Goal: Transaction & Acquisition: Purchase product/service

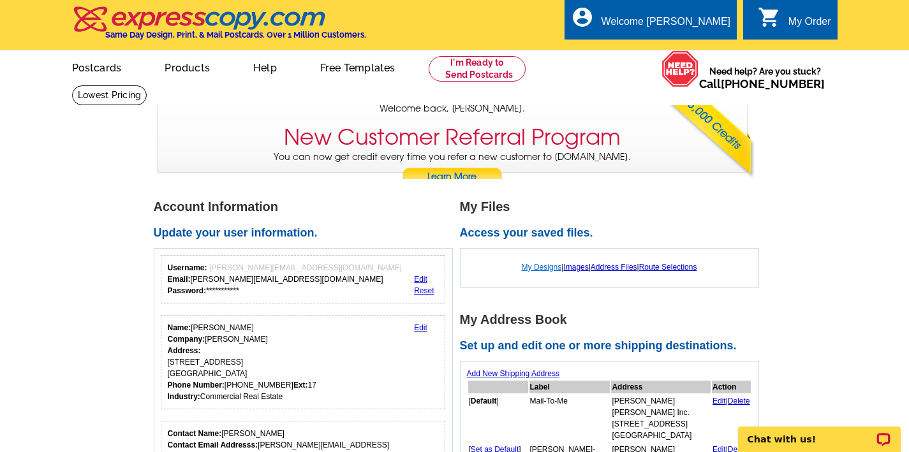
click at [538, 268] on link "My Designs" at bounding box center [542, 267] width 40 height 9
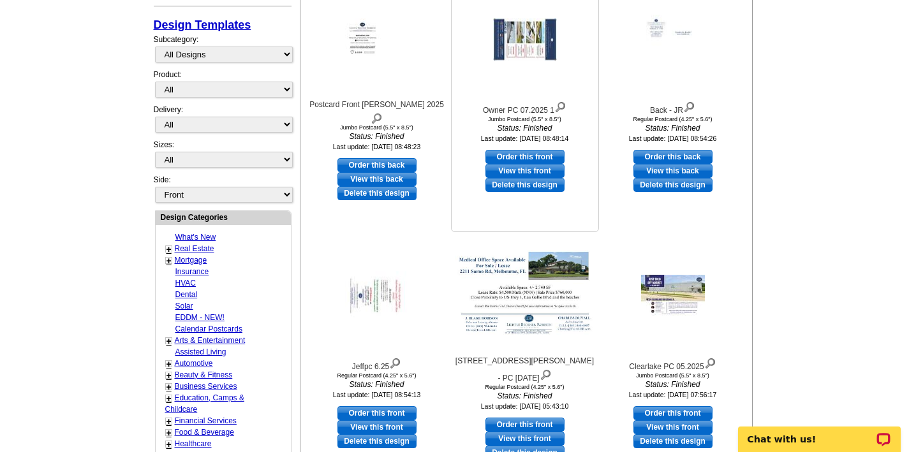
scroll to position [295, 0]
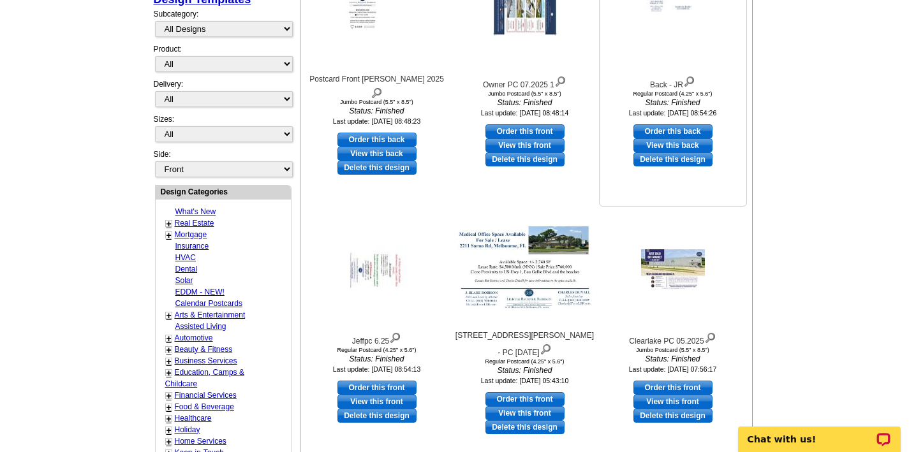
click at [658, 131] on link "Order this back" at bounding box center [673, 131] width 79 height 14
select select "1"
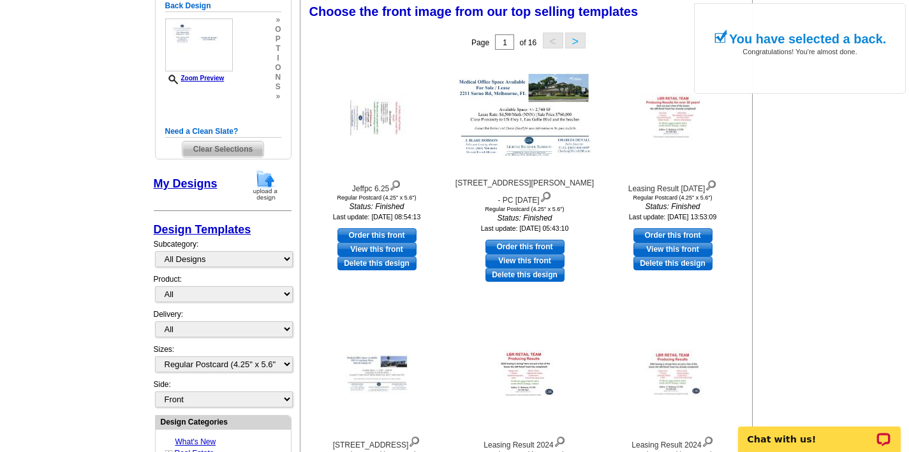
scroll to position [187, 0]
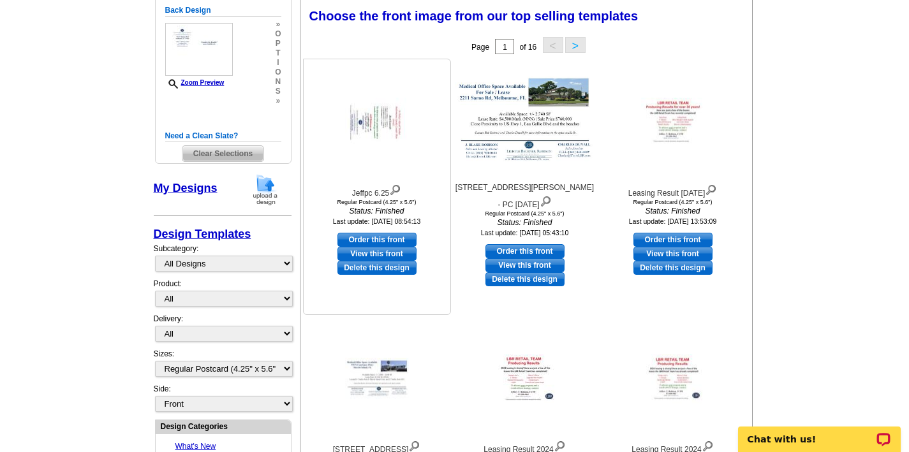
click at [358, 235] on link "Order this front" at bounding box center [377, 240] width 79 height 14
select select "back"
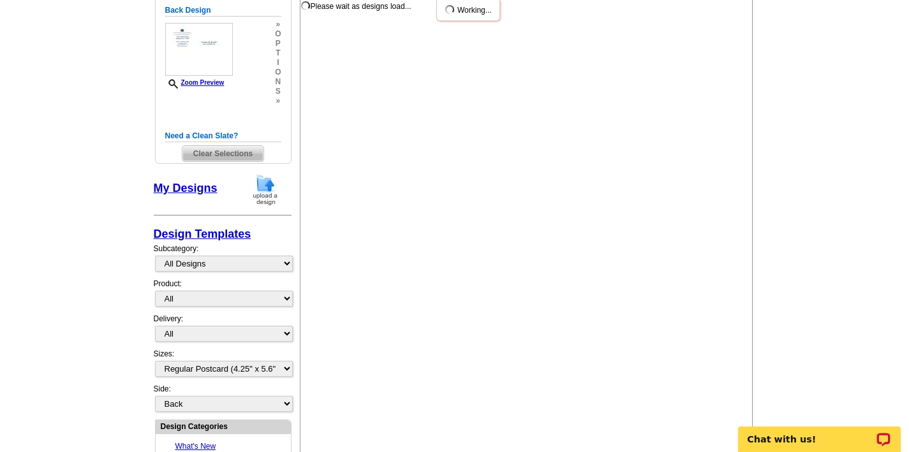
scroll to position [0, 0]
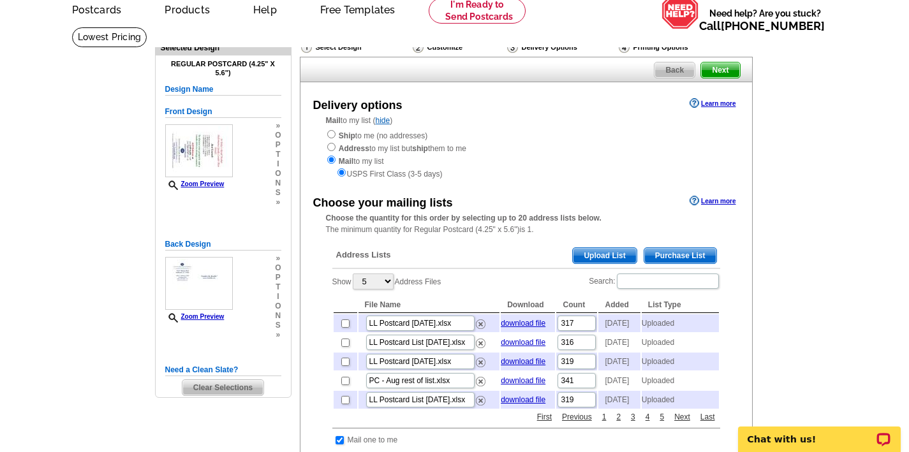
scroll to position [77, 0]
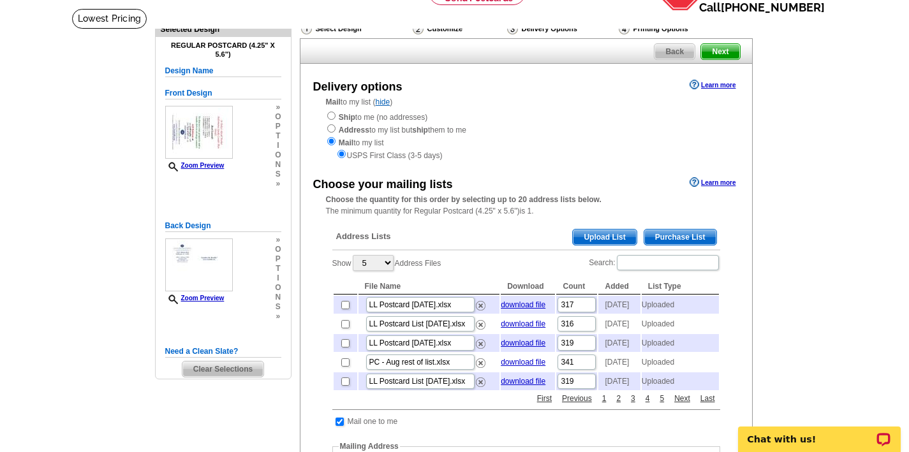
click at [625, 232] on span "Upload List" at bounding box center [604, 237] width 63 height 15
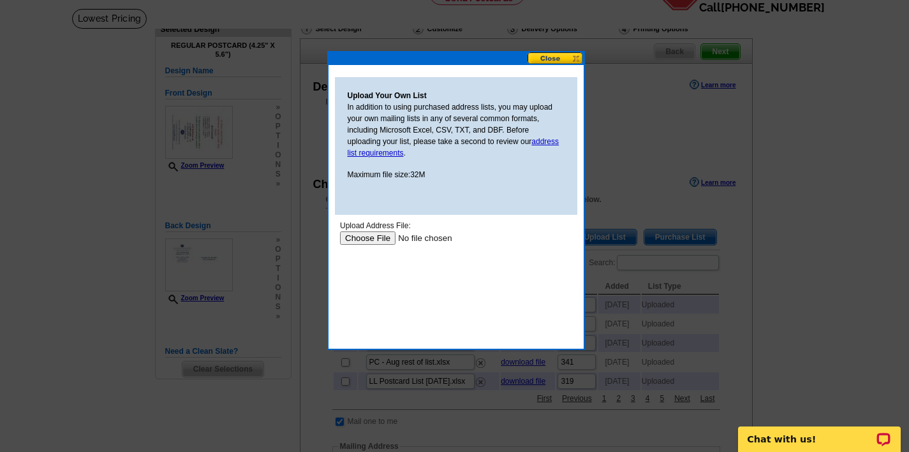
scroll to position [0, 0]
click at [357, 239] on input "file" at bounding box center [419, 238] width 161 height 13
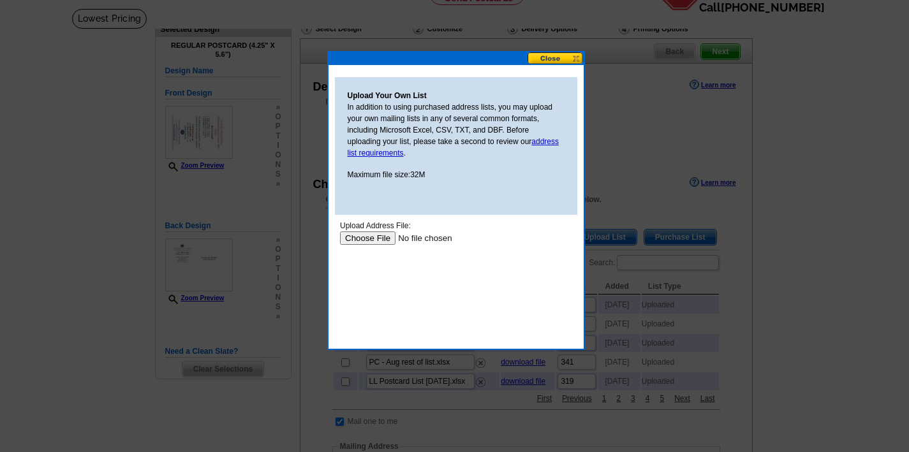
click at [367, 236] on input "file" at bounding box center [419, 238] width 161 height 13
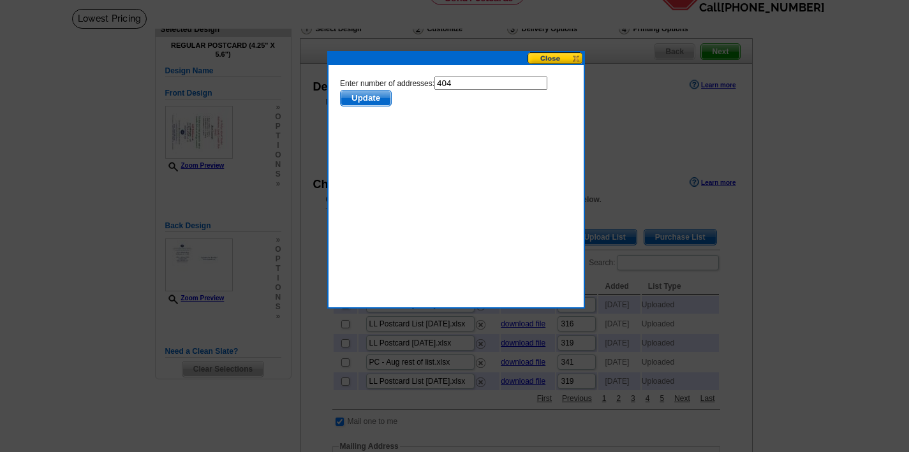
click at [364, 95] on span "Update" at bounding box center [365, 98] width 50 height 15
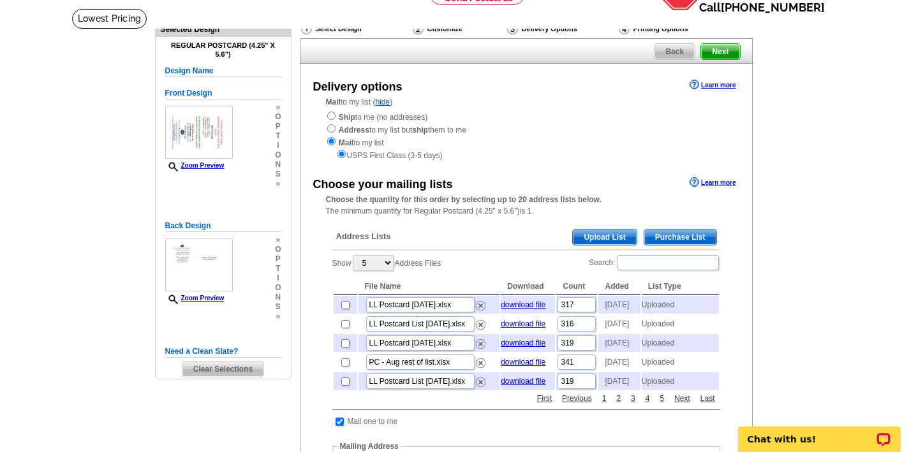
click at [880, 182] on main "Need Help? call 800-260-5887, chat with support, or have our designers make som…" at bounding box center [454, 424] width 909 height 833
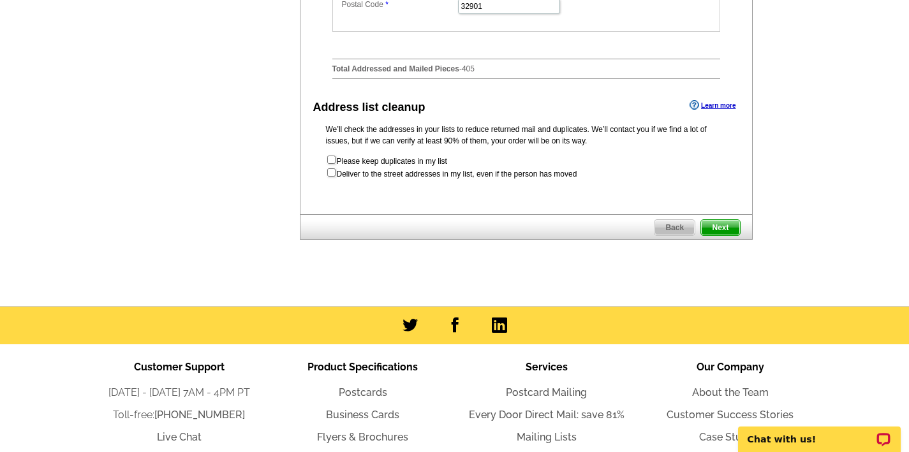
scroll to position [694, 0]
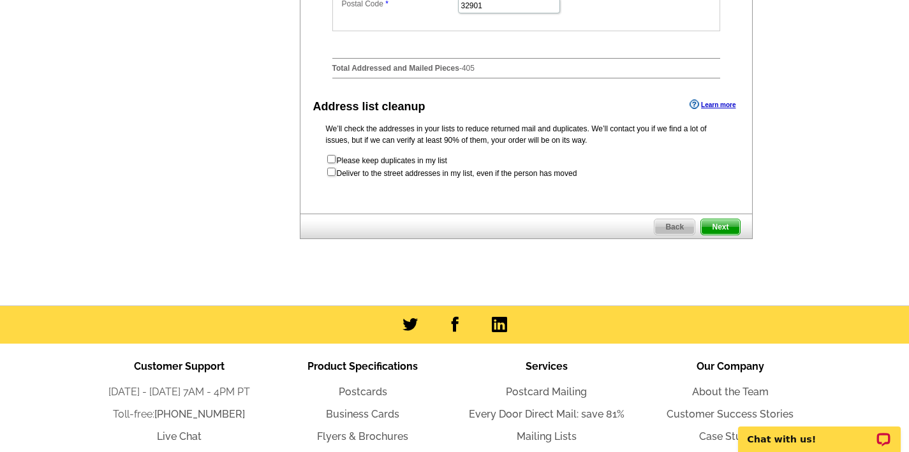
click at [333, 176] on input "checkbox" at bounding box center [331, 172] width 8 height 8
checkbox input "true"
radio input "true"
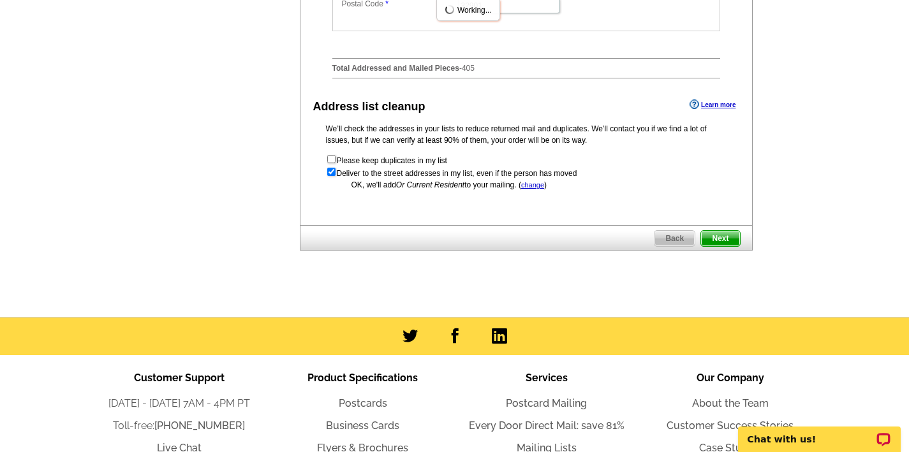
scroll to position [0, 0]
click at [722, 246] on span "Next" at bounding box center [720, 238] width 38 height 15
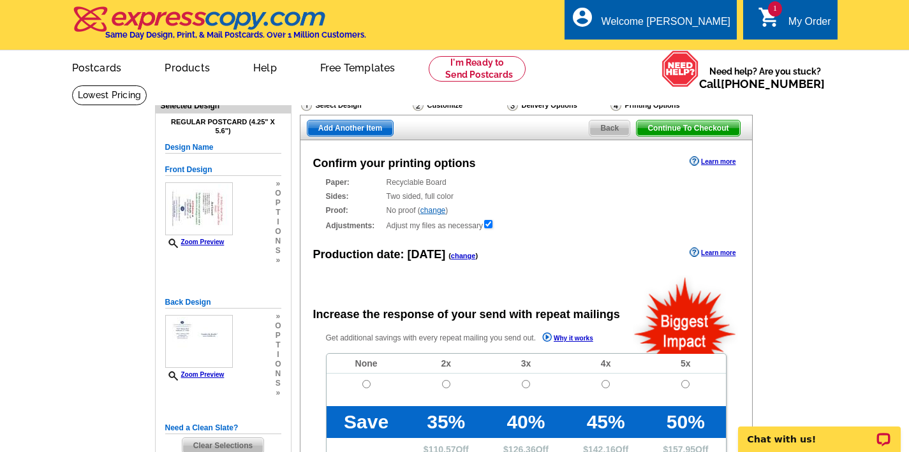
radio input "false"
click at [366, 381] on input "radio" at bounding box center [366, 384] width 8 height 8
radio input "true"
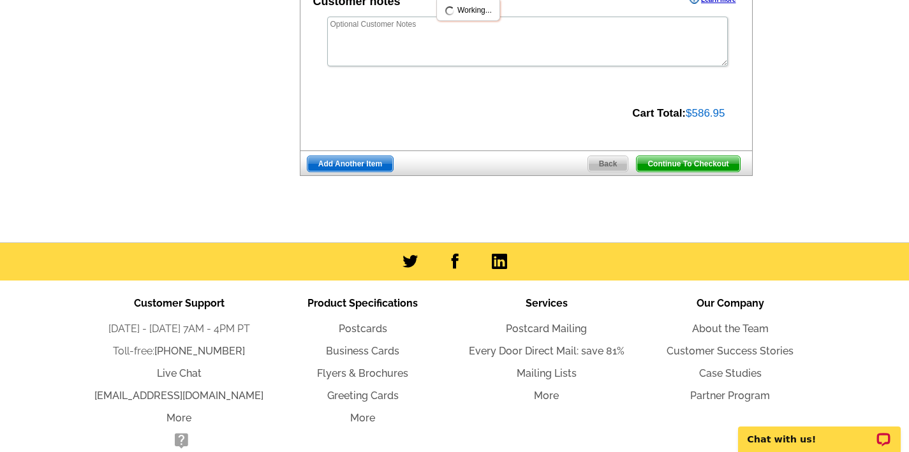
scroll to position [541, 0]
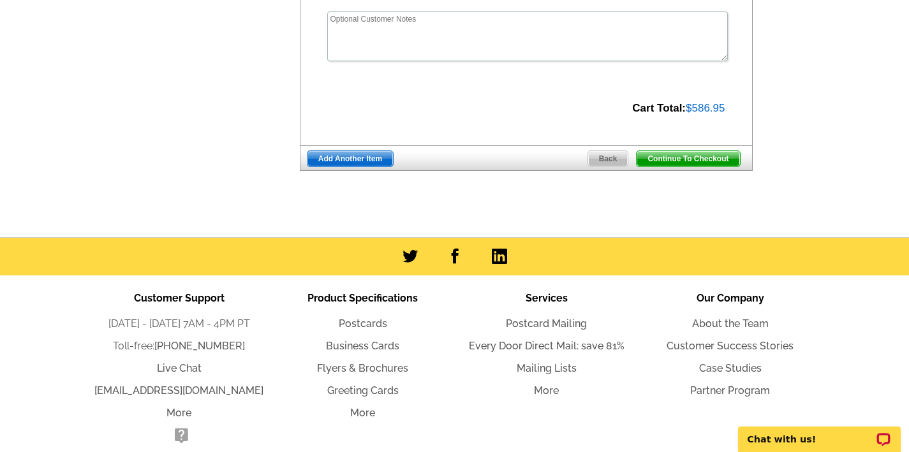
click at [694, 152] on span "Continue To Checkout" at bounding box center [688, 158] width 103 height 15
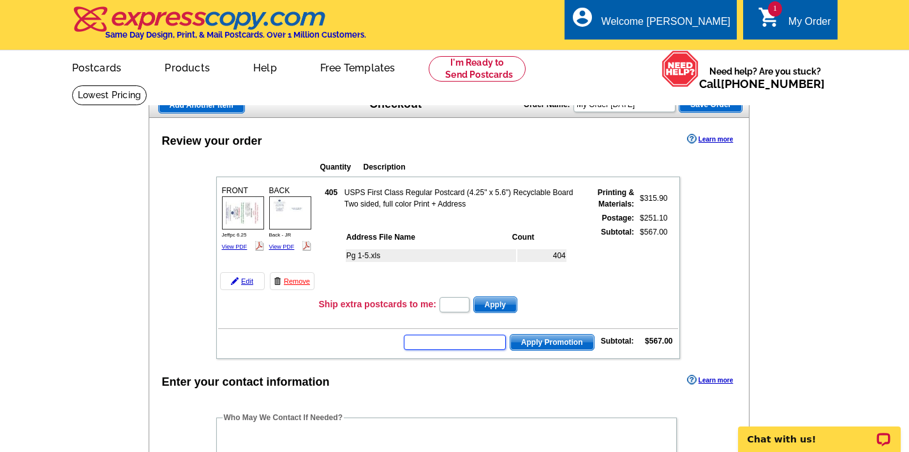
click at [457, 335] on input "text" at bounding box center [455, 342] width 102 height 15
click at [447, 334] on form "Apply Promotion" at bounding box center [498, 343] width 191 height 18
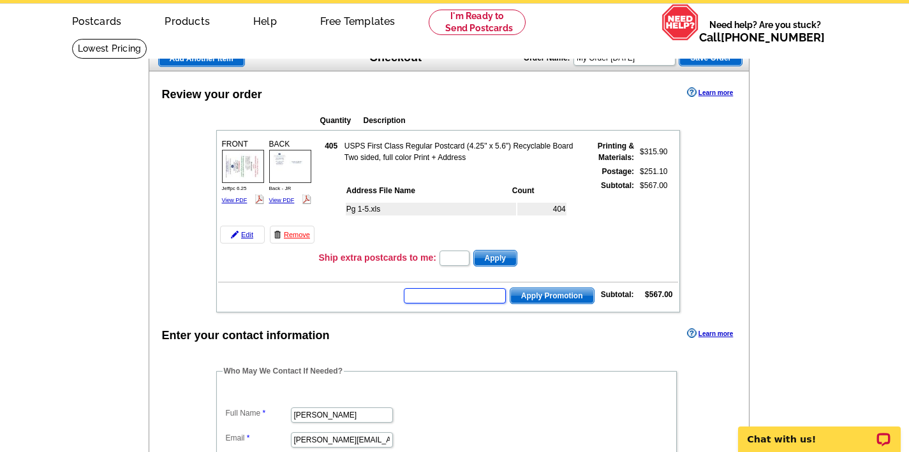
click at [452, 297] on input "text" at bounding box center [455, 295] width 102 height 15
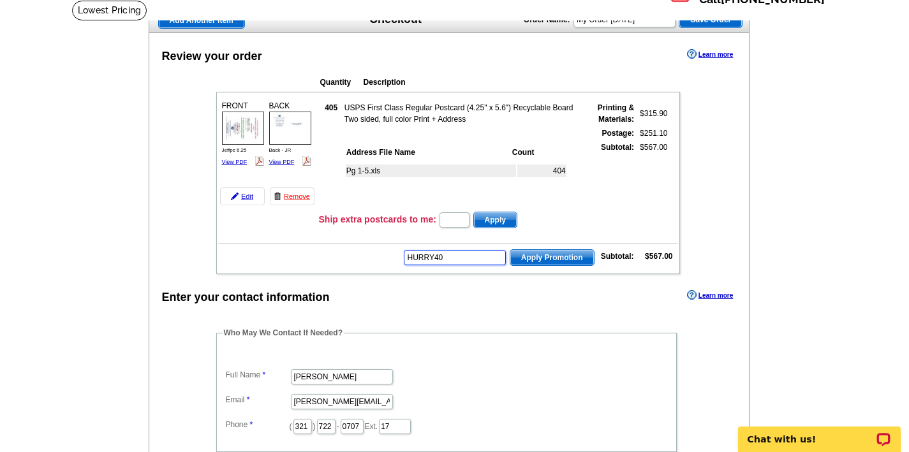
type input "HURRY40"
click at [540, 261] on span "Apply Promotion" at bounding box center [552, 257] width 84 height 15
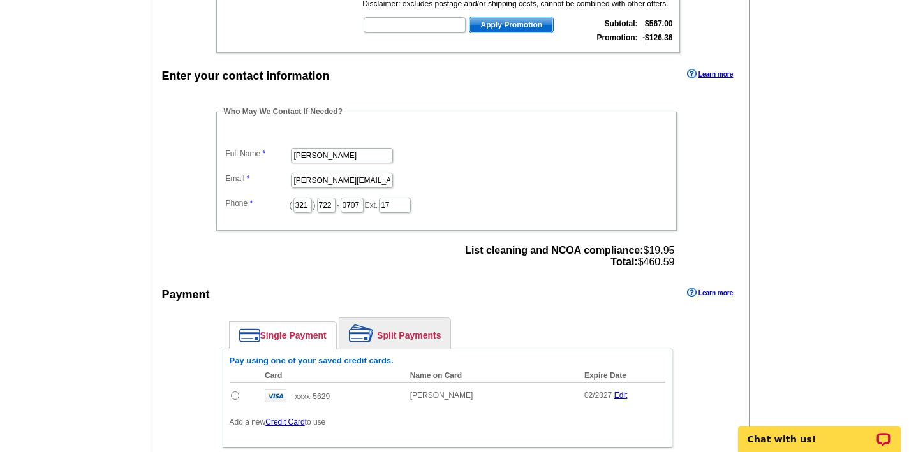
scroll to position [349, 0]
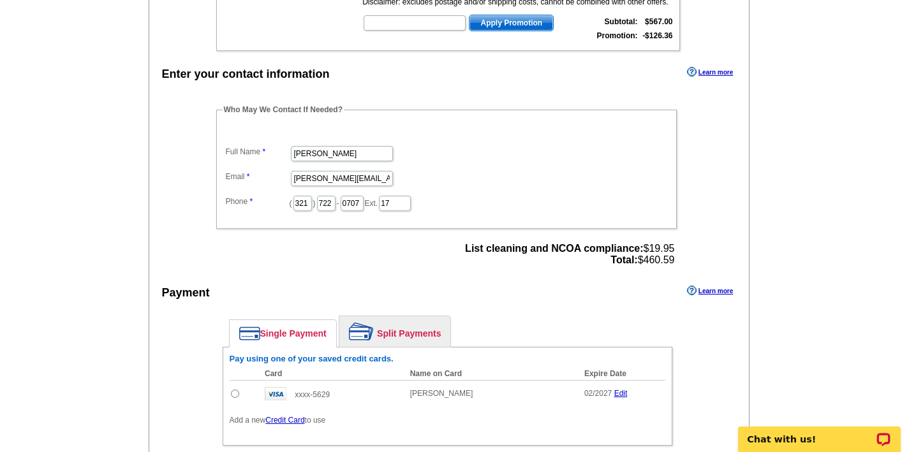
click at [235, 394] on input "radio" at bounding box center [235, 394] width 8 height 8
radio input "true"
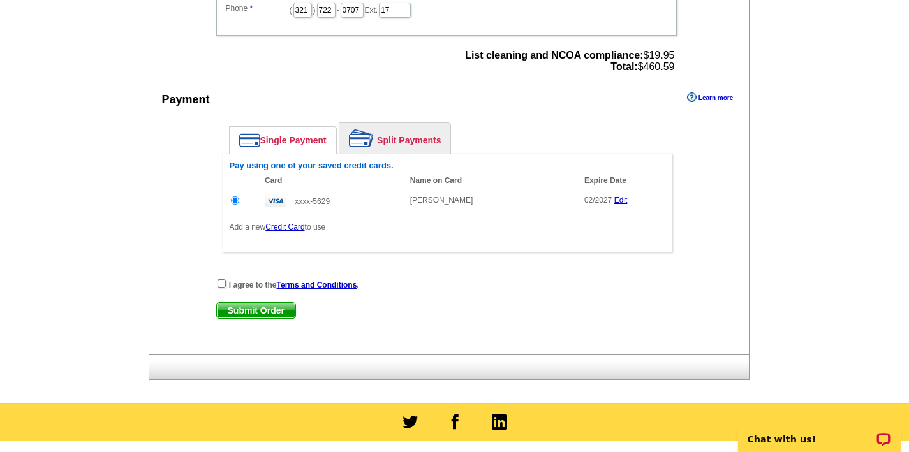
scroll to position [659, 0]
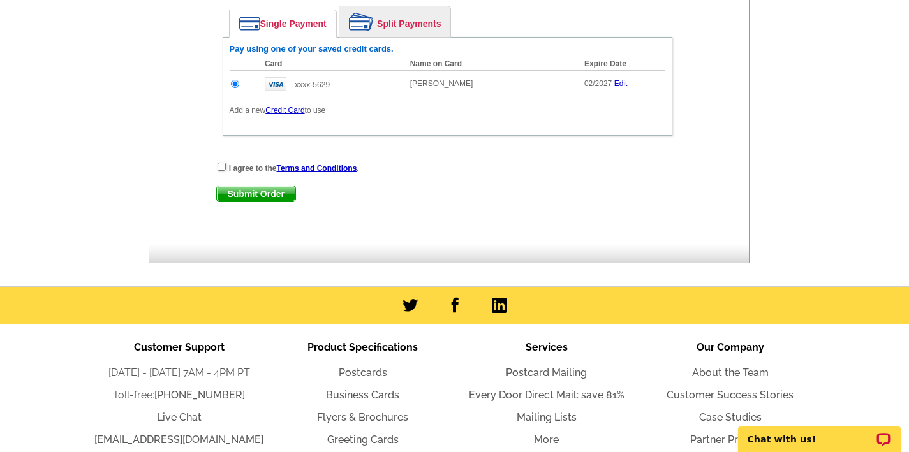
click at [226, 167] on div "I agree to the Terms and Conditions ." at bounding box center [447, 167] width 463 height 13
click at [221, 166] on input "checkbox" at bounding box center [222, 167] width 8 height 8
checkbox input "true"
click at [253, 188] on span "Submit Order" at bounding box center [256, 193] width 78 height 15
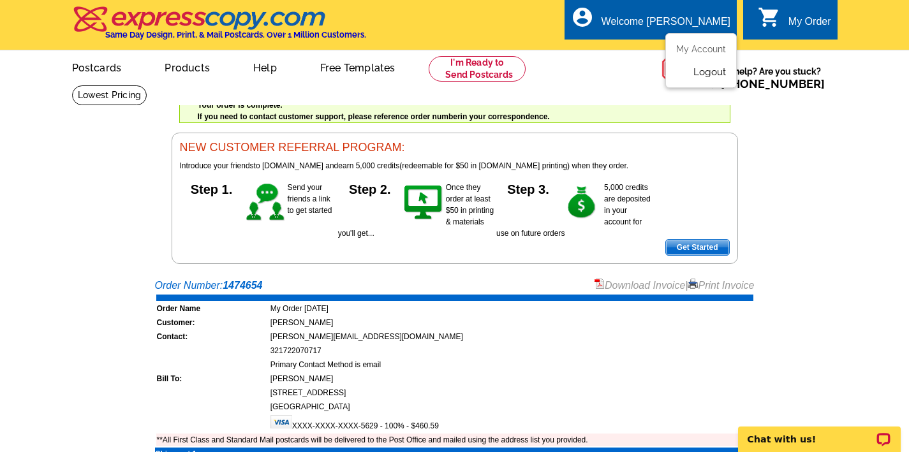
click at [700, 73] on link "Logout" at bounding box center [710, 71] width 33 height 11
